Goal: Task Accomplishment & Management: Manage account settings

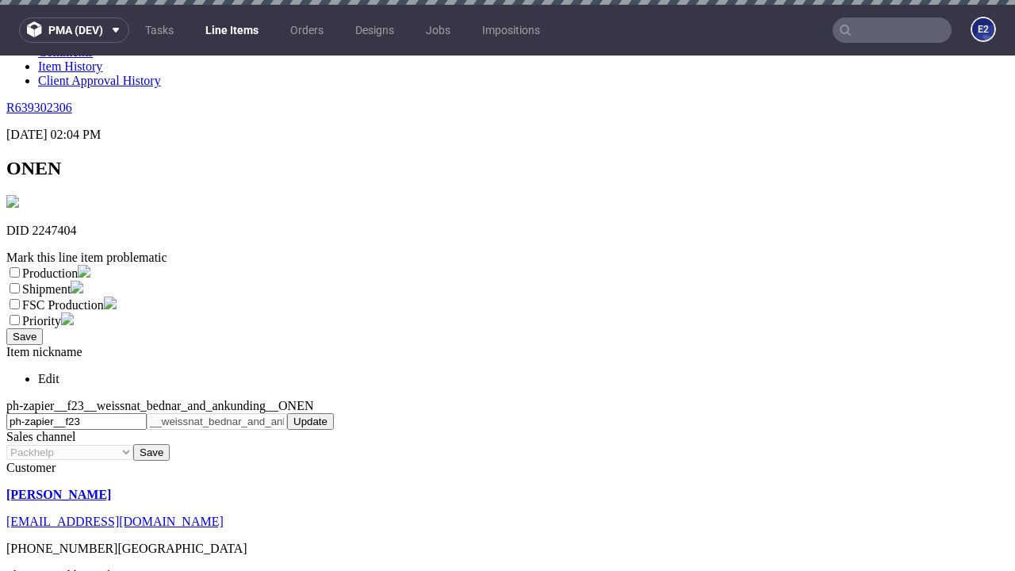
scroll to position [5, 0]
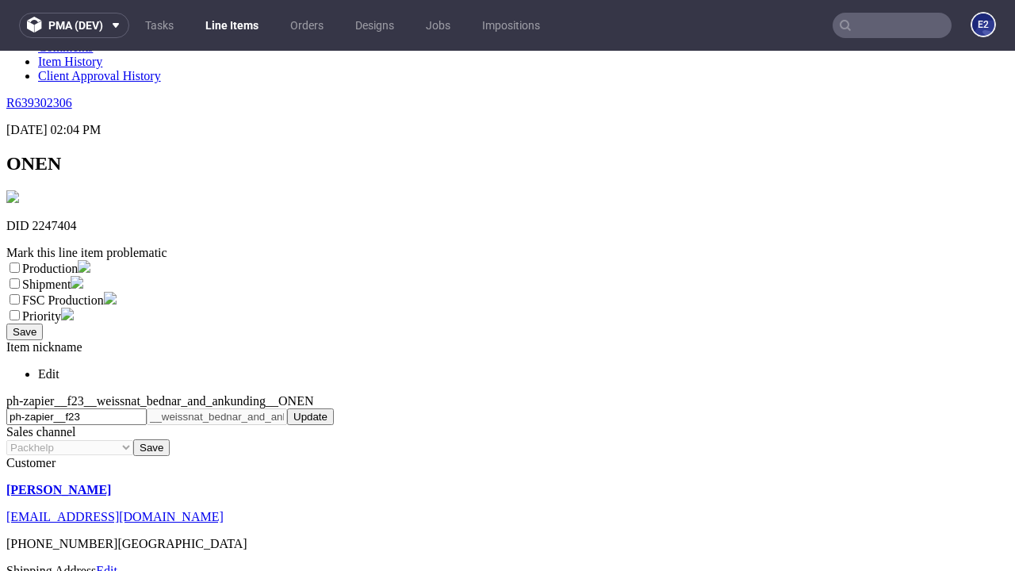
select select "dtp_ca_needed"
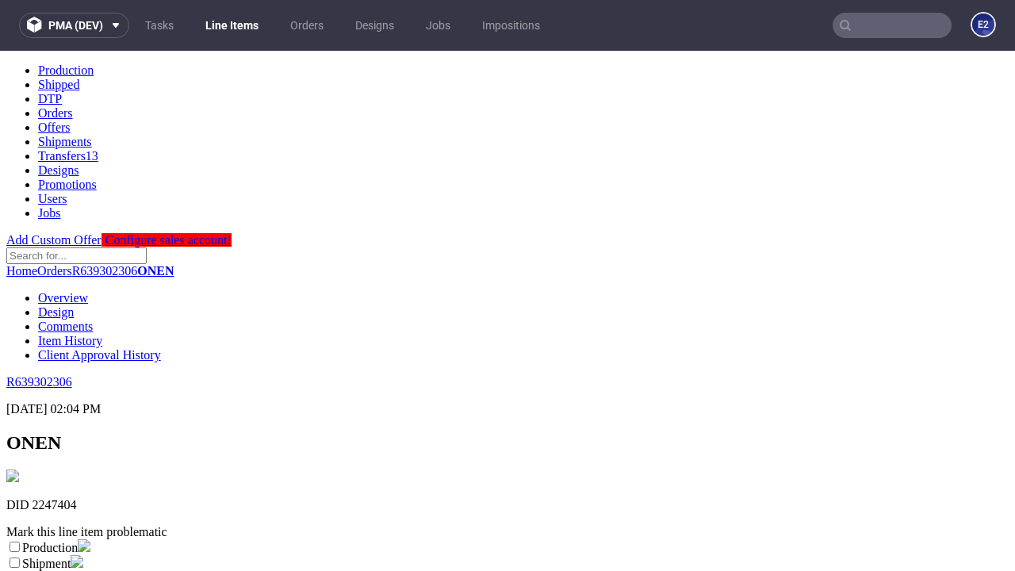
scroll to position [0, 0]
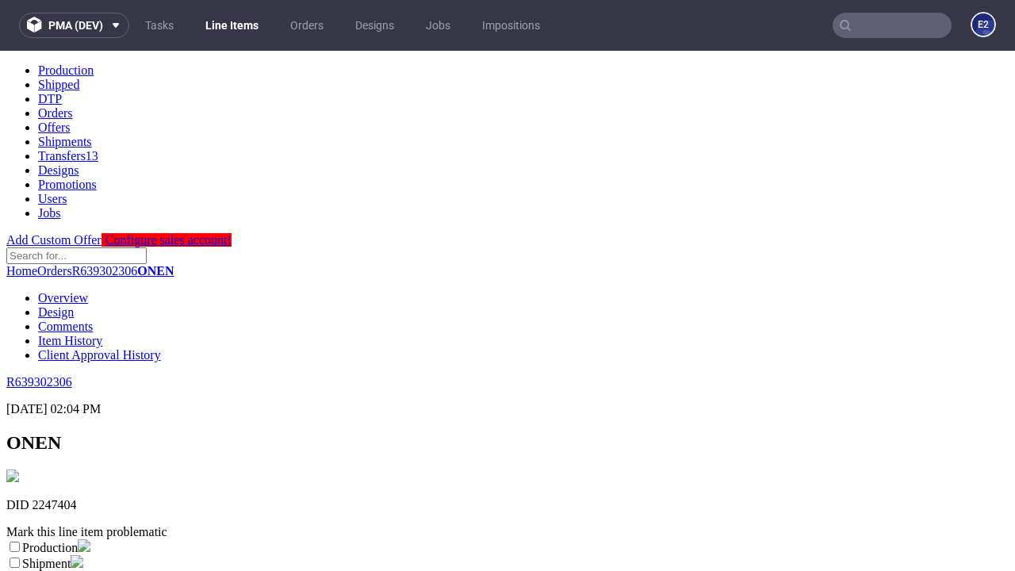
checkbox input "true"
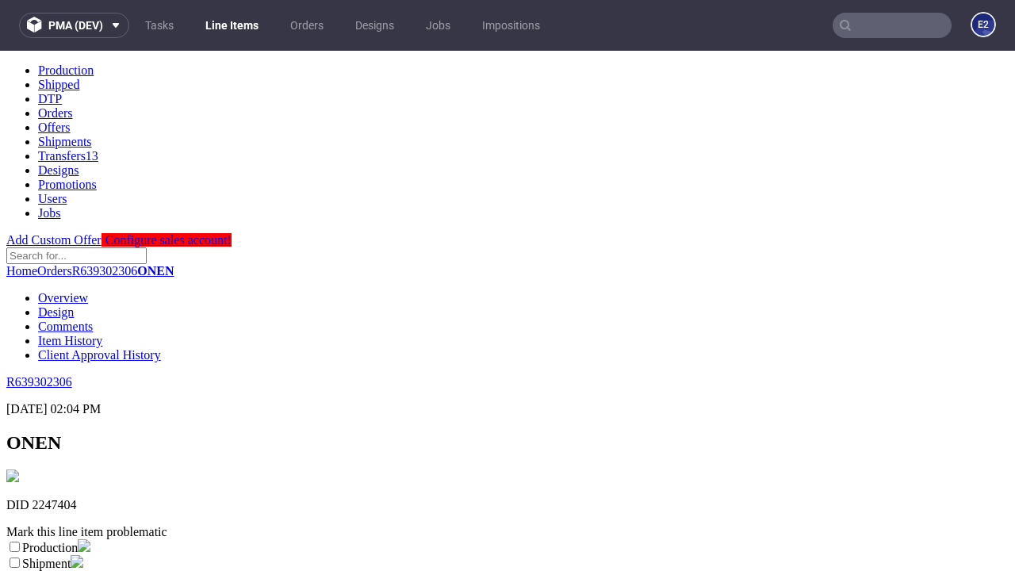
scroll to position [14, 0]
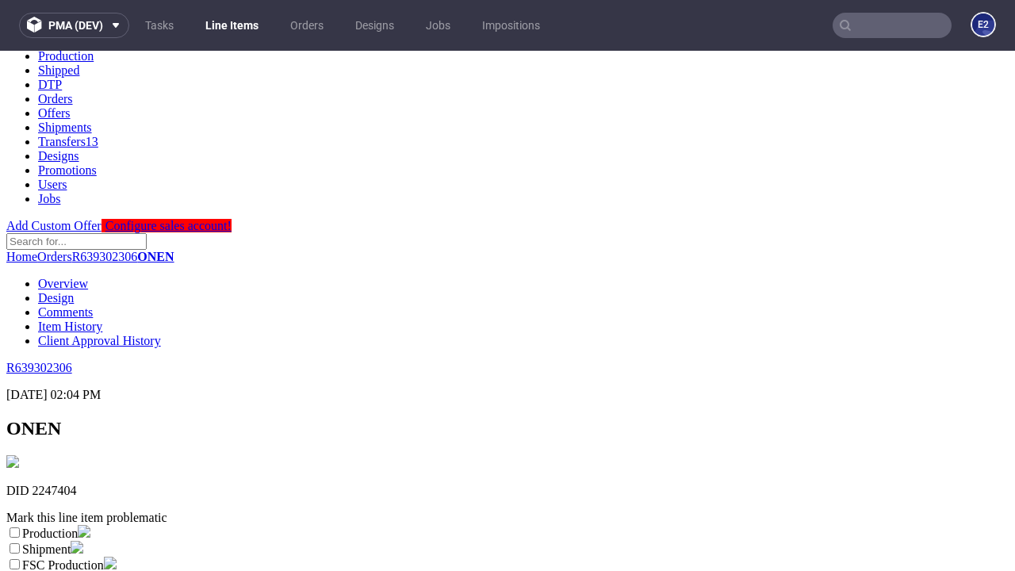
type textarea "test"
